Goal: Information Seeking & Learning: Learn about a topic

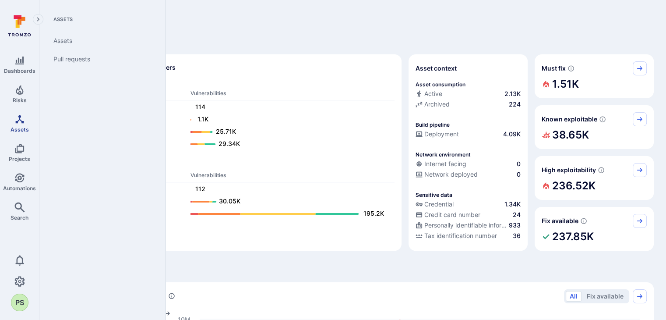
drag, startPoint x: 18, startPoint y: 94, endPoint x: 21, endPoint y: 129, distance: 35.3
click at [18, 94] on icon "Risks" at bounding box center [19, 90] width 11 height 11
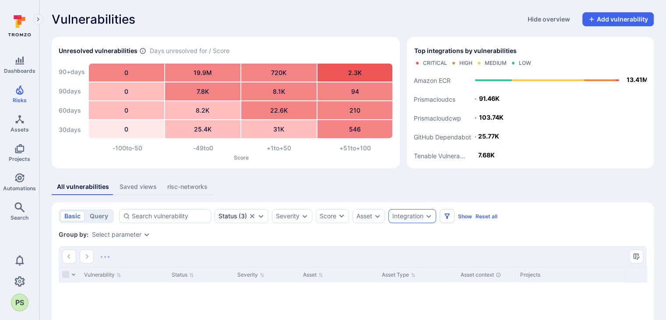
click at [419, 218] on div "Integration" at bounding box center [407, 215] width 31 height 7
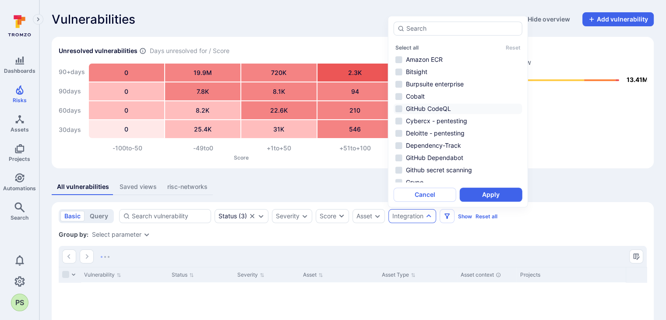
click at [443, 108] on li "GitHub CodeQL" at bounding box center [458, 108] width 129 height 11
click at [490, 194] on button "Apply" at bounding box center [491, 194] width 63 height 14
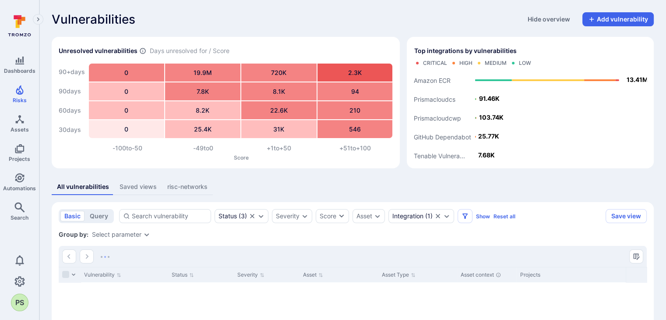
scroll to position [115, 0]
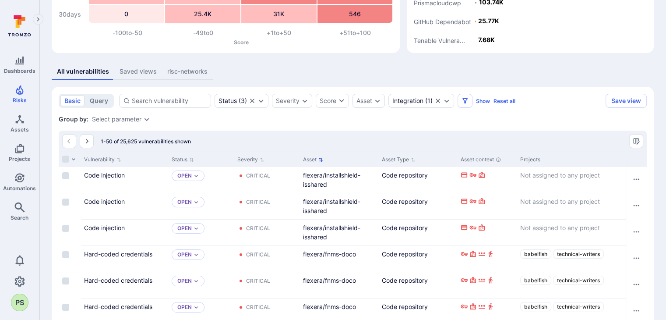
click at [310, 160] on button "Asset" at bounding box center [313, 159] width 20 height 7
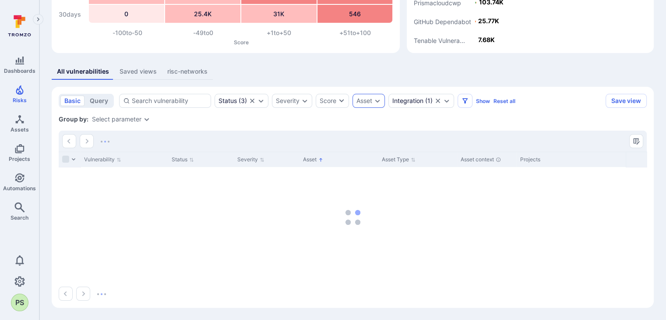
click at [374, 106] on div "Asset" at bounding box center [368, 101] width 32 height 14
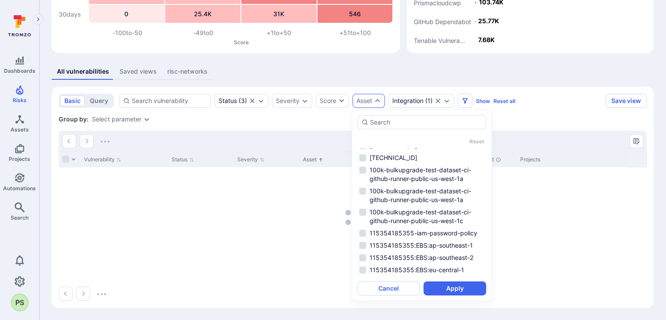
scroll to position [525, 0]
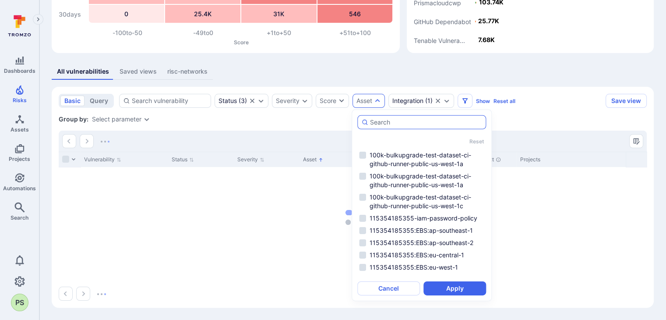
click at [388, 125] on input "autocomplete options" at bounding box center [426, 122] width 112 height 9
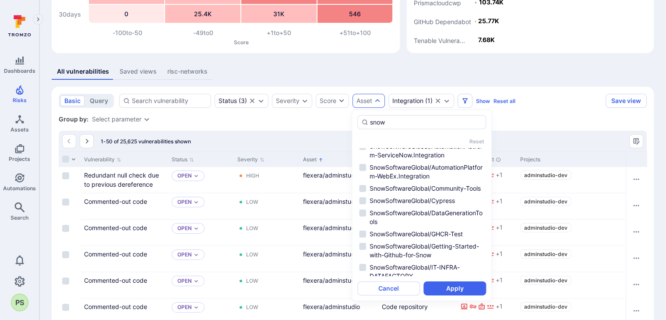
scroll to position [394, 0]
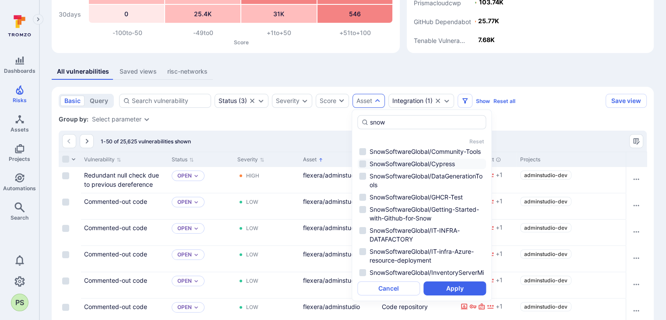
click at [426, 169] on li "SnowSoftwareGlobal/Cypress" at bounding box center [421, 164] width 129 height 11
type input "snow"
click at [455, 289] on button "Apply" at bounding box center [454, 288] width 63 height 14
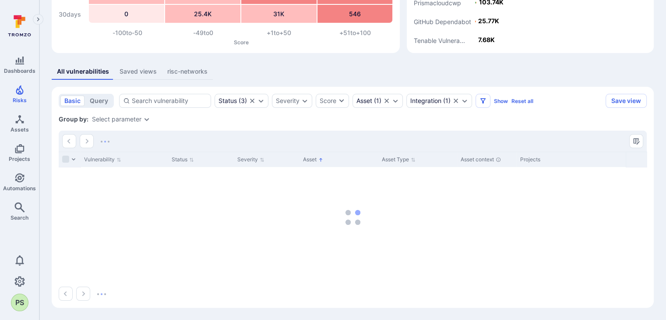
scroll to position [98, 0]
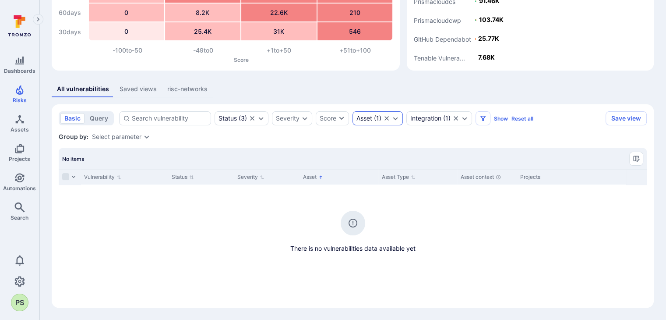
click at [385, 120] on icon "Clear selection" at bounding box center [386, 118] width 4 height 4
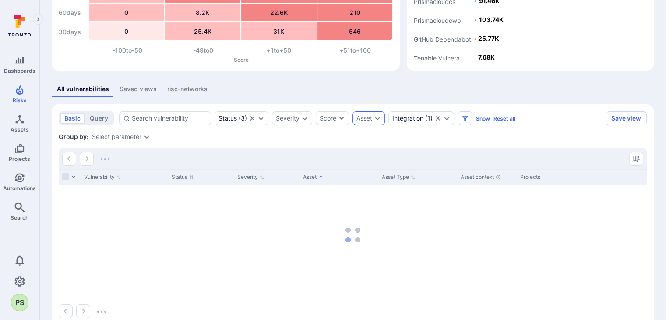
scroll to position [54, 0]
